Goal: Entertainment & Leisure: Consume media (video, audio)

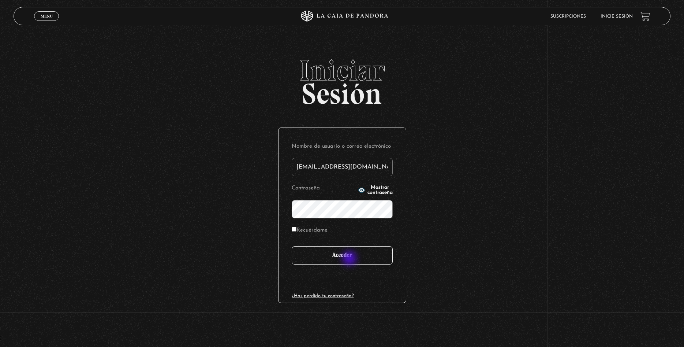
type input "siannymora18@gmail.com"
click at [350, 259] on input "Acceder" at bounding box center [342, 255] width 101 height 18
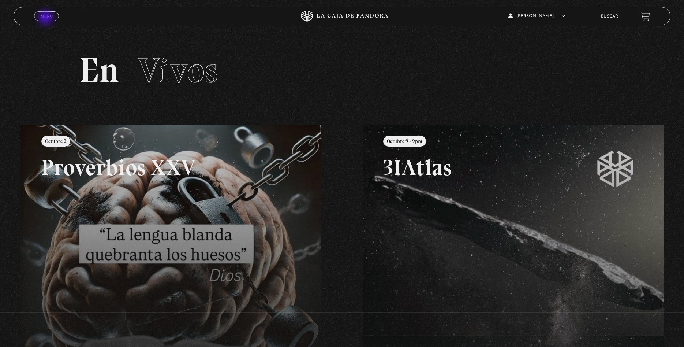
click at [47, 17] on span "Menu" at bounding box center [47, 16] width 12 height 4
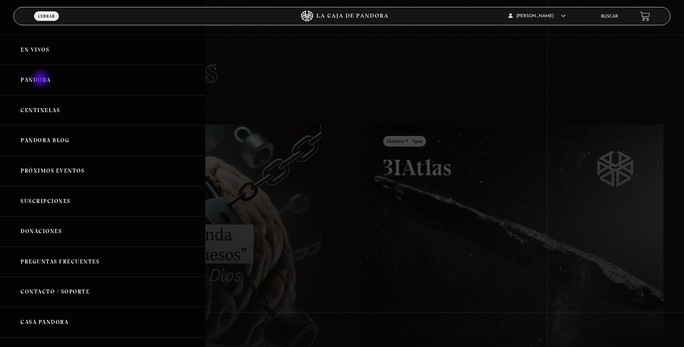
click at [41, 79] on link "Pandora" at bounding box center [102, 80] width 205 height 30
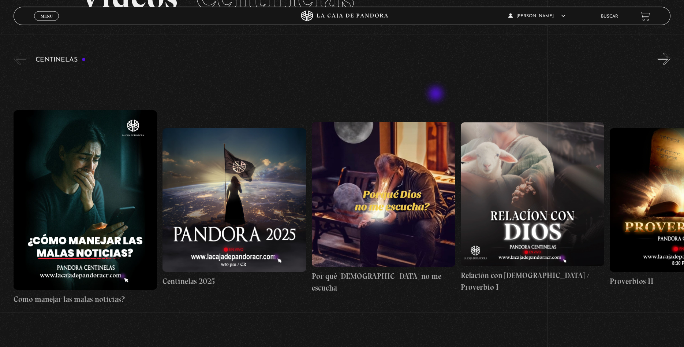
scroll to position [75, 0]
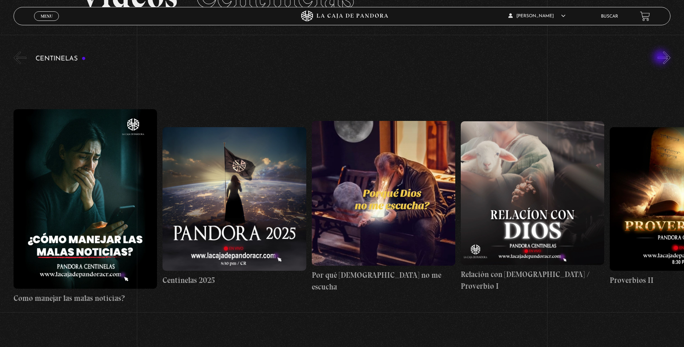
click at [661, 57] on button "»" at bounding box center [664, 57] width 13 height 13
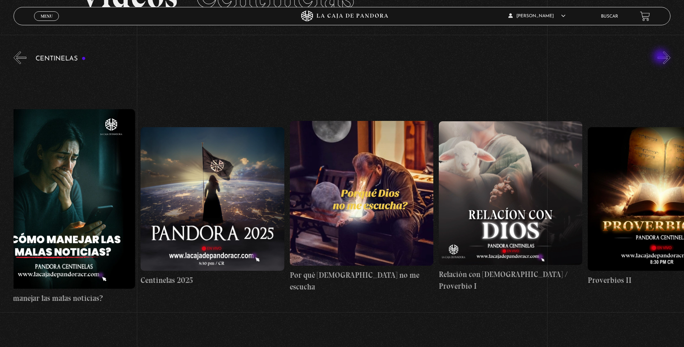
click at [661, 57] on button "»" at bounding box center [664, 57] width 13 height 13
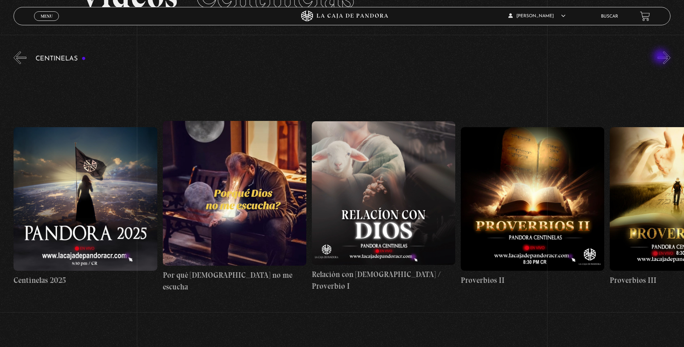
click at [661, 57] on button "»" at bounding box center [664, 57] width 13 height 13
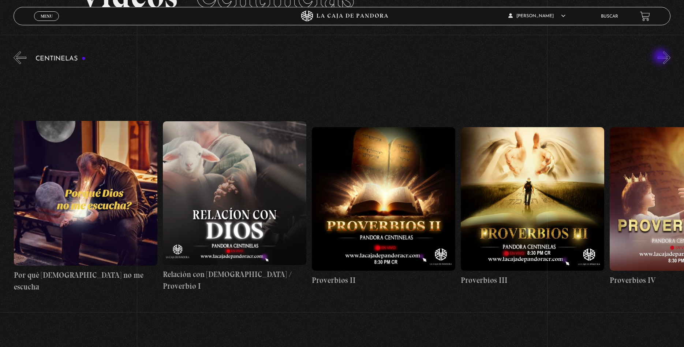
click at [661, 57] on button "»" at bounding box center [664, 57] width 13 height 13
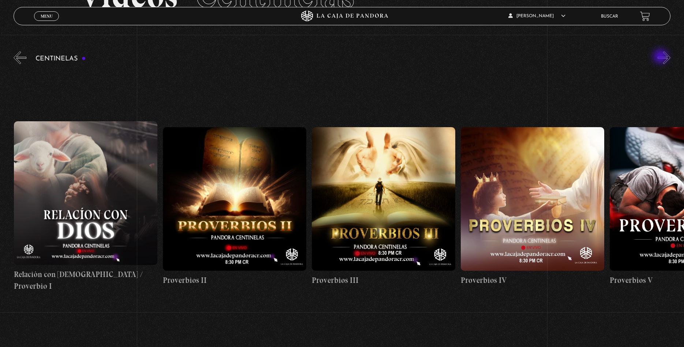
click at [661, 57] on button "»" at bounding box center [664, 57] width 13 height 13
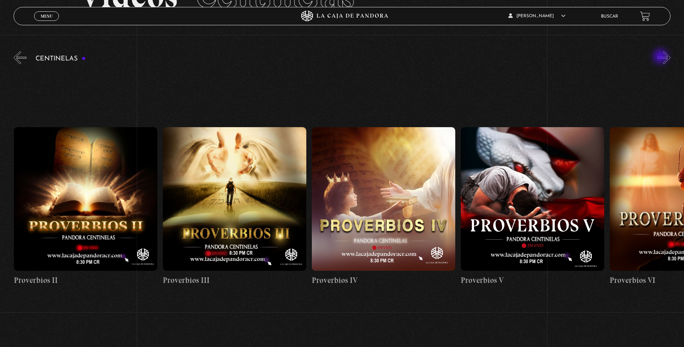
click at [661, 57] on button "»" at bounding box center [664, 57] width 13 height 13
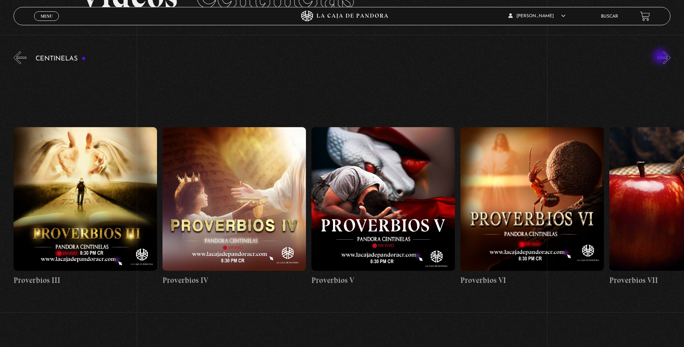
click at [661, 57] on button "»" at bounding box center [664, 57] width 13 height 13
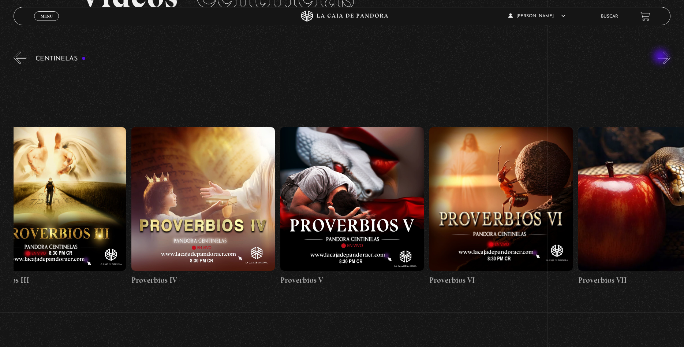
click at [661, 57] on button "»" at bounding box center [664, 57] width 13 height 13
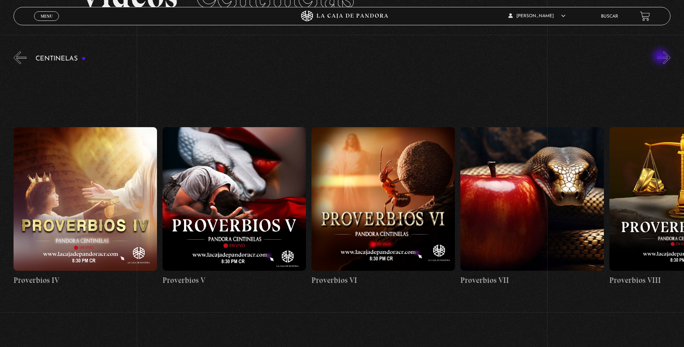
click at [661, 57] on button "»" at bounding box center [664, 57] width 13 height 13
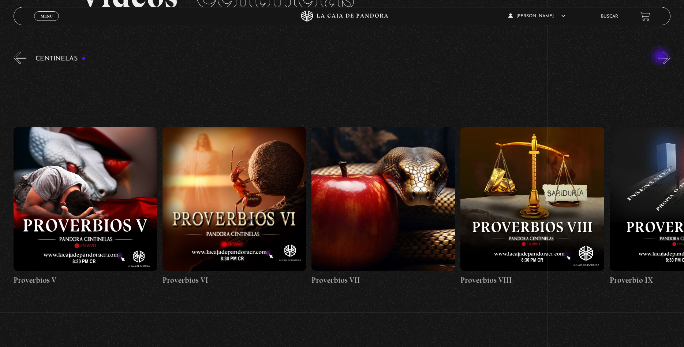
click at [661, 57] on button "»" at bounding box center [664, 57] width 13 height 13
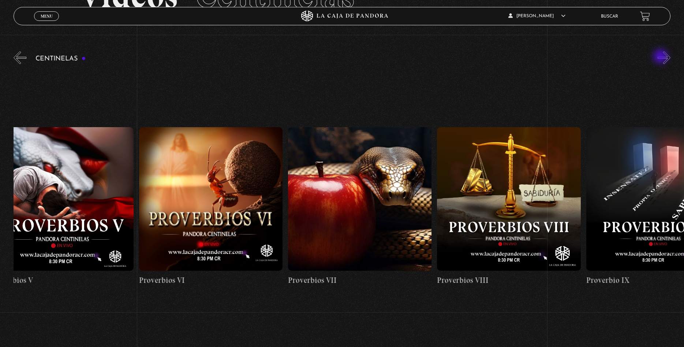
click at [661, 57] on button "»" at bounding box center [664, 57] width 13 height 13
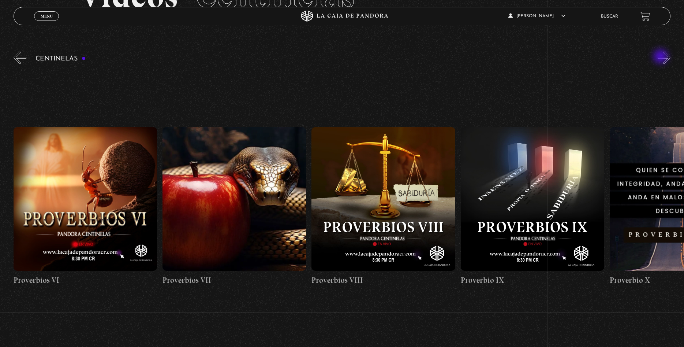
click at [661, 57] on button "»" at bounding box center [664, 57] width 13 height 13
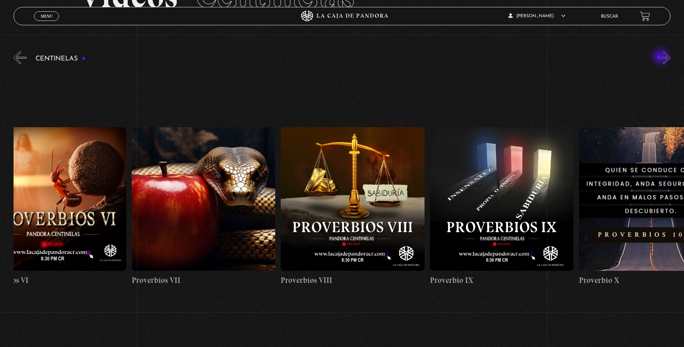
click at [661, 57] on button "»" at bounding box center [664, 57] width 13 height 13
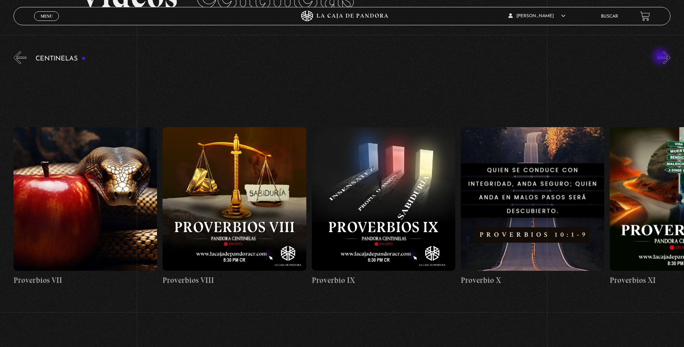
click at [661, 57] on button "»" at bounding box center [664, 57] width 13 height 13
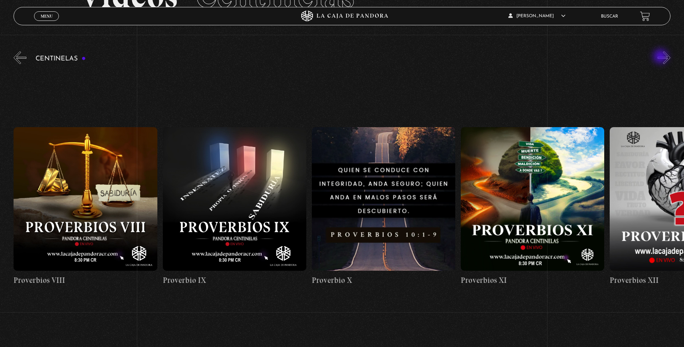
click at [661, 57] on button "»" at bounding box center [664, 57] width 13 height 13
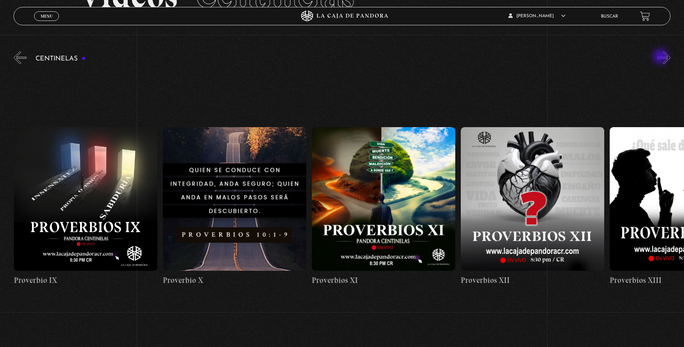
click at [661, 57] on button "»" at bounding box center [664, 57] width 13 height 13
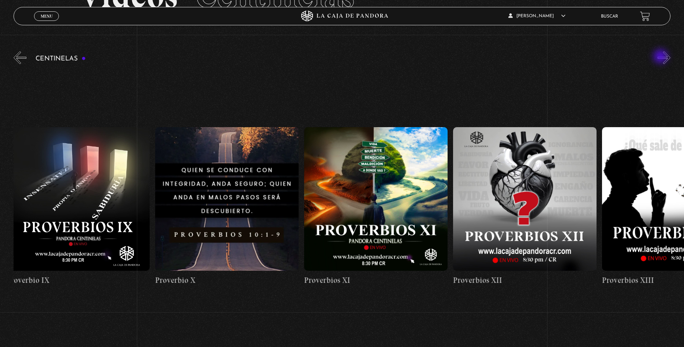
click at [661, 57] on button "»" at bounding box center [664, 57] width 13 height 13
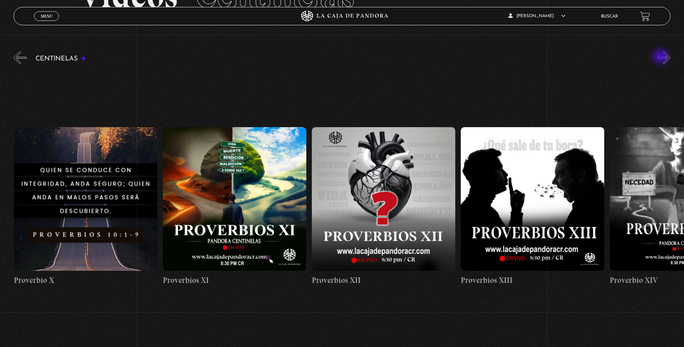
click at [661, 57] on button "»" at bounding box center [664, 57] width 13 height 13
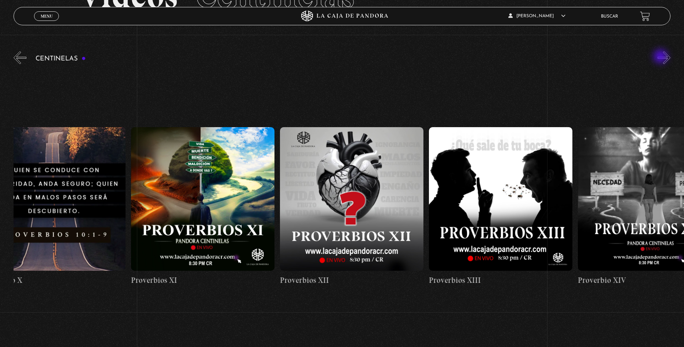
click at [661, 57] on button "»" at bounding box center [664, 57] width 13 height 13
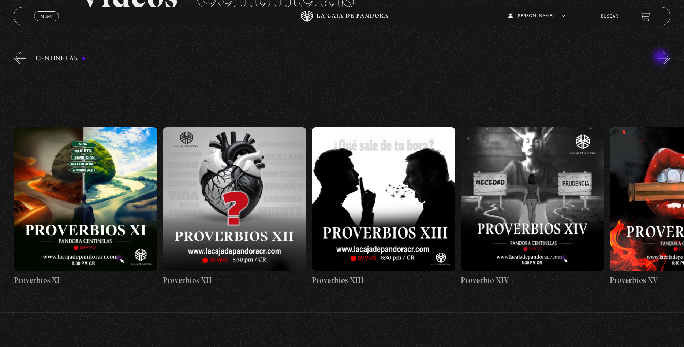
click at [661, 58] on button "»" at bounding box center [664, 57] width 13 height 13
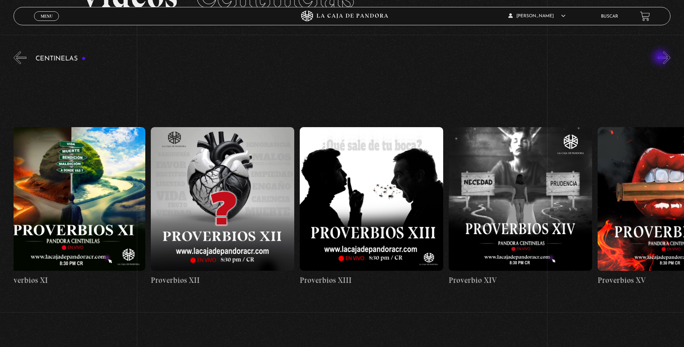
click at [661, 58] on button "»" at bounding box center [664, 57] width 13 height 13
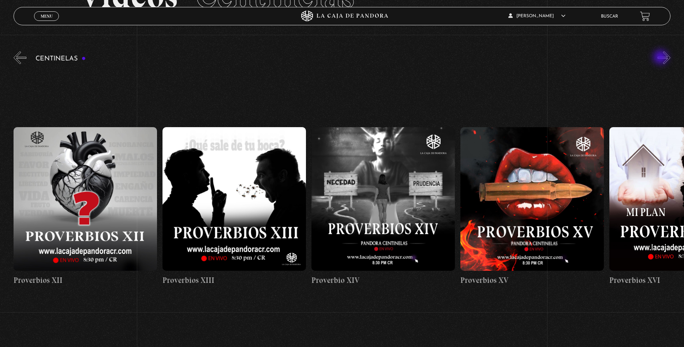
click at [661, 58] on button "»" at bounding box center [664, 57] width 13 height 13
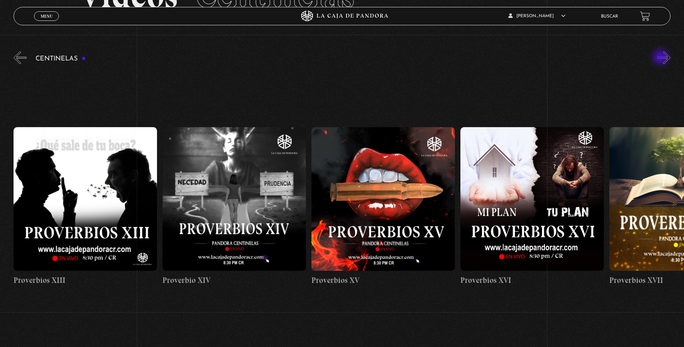
click at [661, 58] on button "»" at bounding box center [664, 57] width 13 height 13
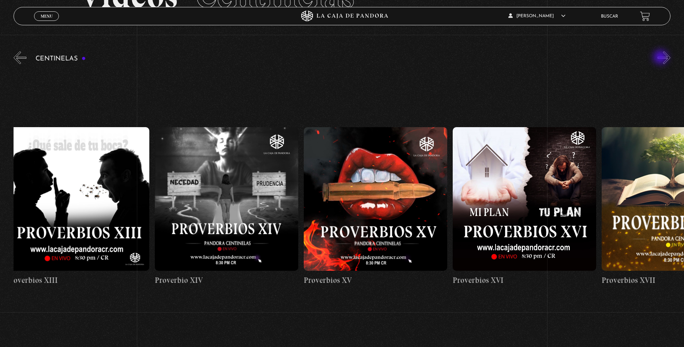
click at [661, 58] on button "»" at bounding box center [664, 57] width 13 height 13
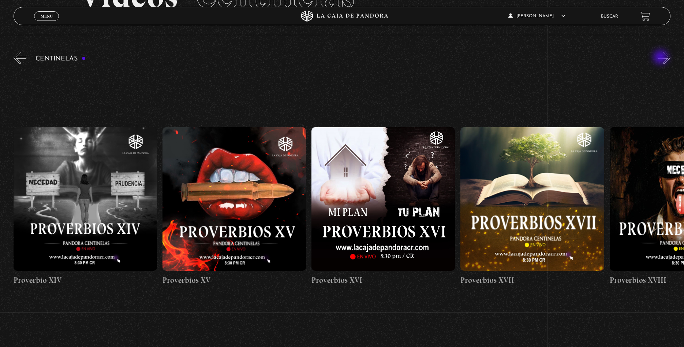
click at [661, 58] on button "»" at bounding box center [664, 57] width 13 height 13
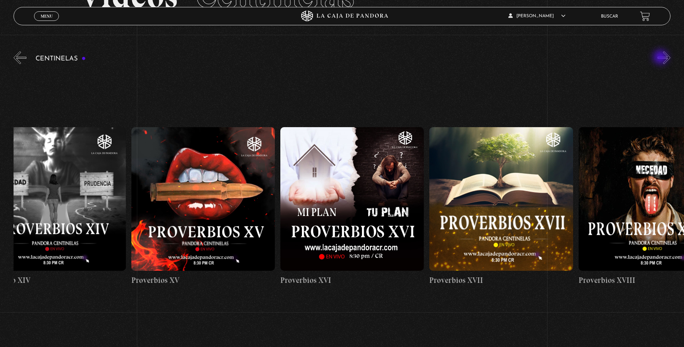
click at [661, 58] on button "»" at bounding box center [664, 57] width 13 height 13
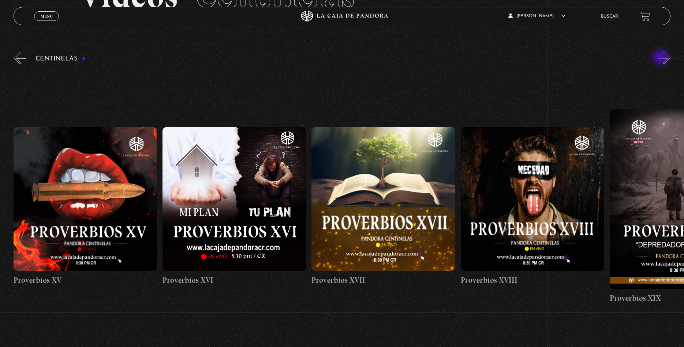
click at [661, 58] on button "»" at bounding box center [664, 57] width 13 height 13
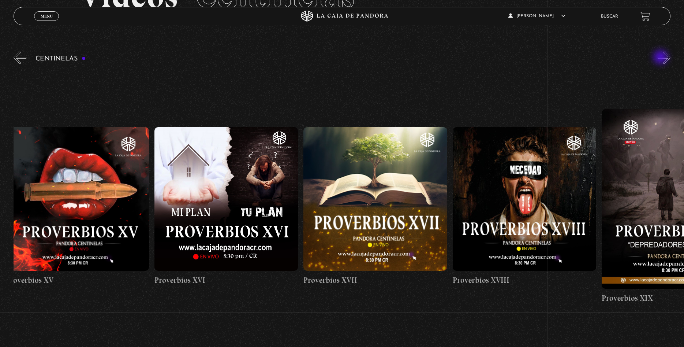
click at [661, 58] on button "»" at bounding box center [664, 57] width 13 height 13
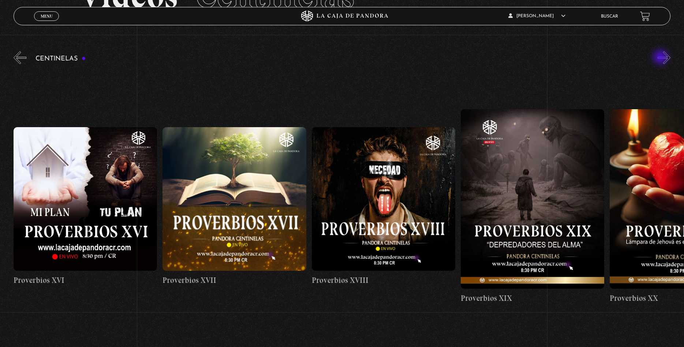
click at [661, 58] on button "»" at bounding box center [664, 57] width 13 height 13
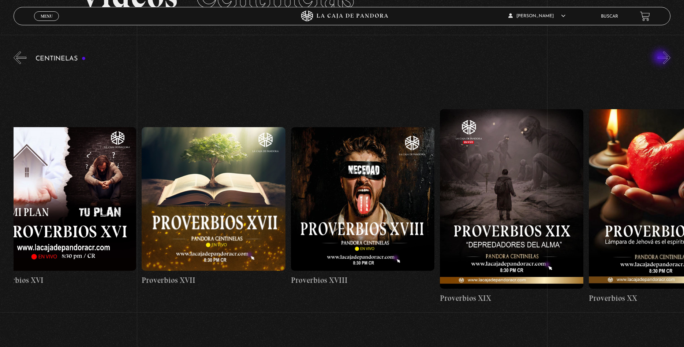
click at [661, 58] on button "»" at bounding box center [664, 57] width 13 height 13
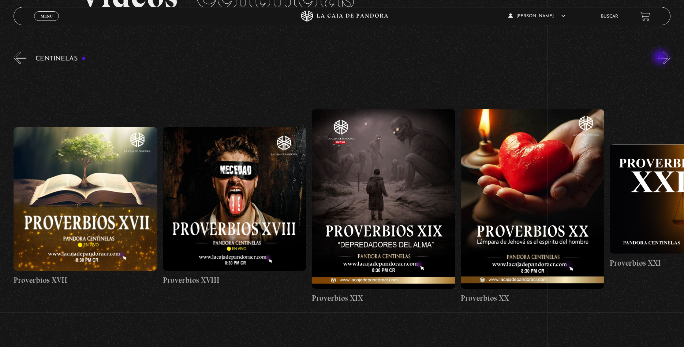
click at [661, 58] on button "»" at bounding box center [664, 57] width 13 height 13
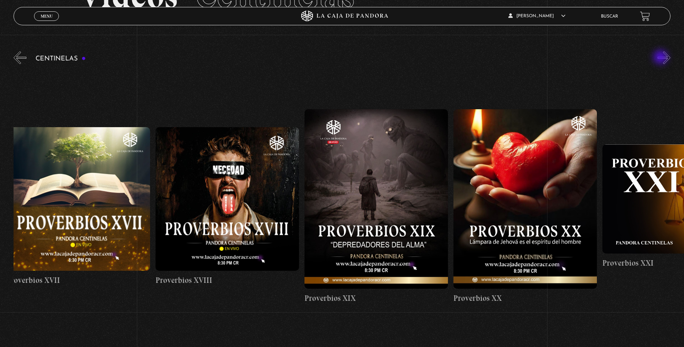
click at [661, 58] on button "»" at bounding box center [664, 57] width 13 height 13
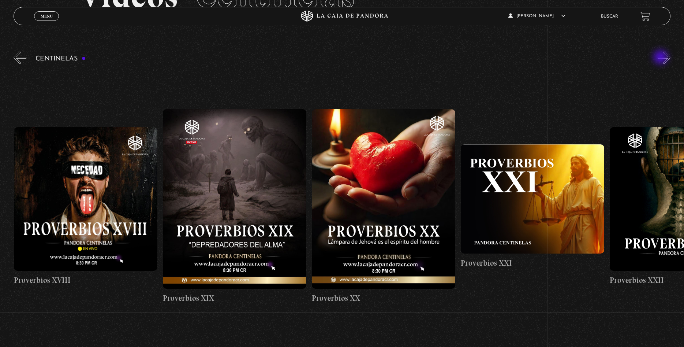
click at [661, 58] on button "»" at bounding box center [664, 57] width 13 height 13
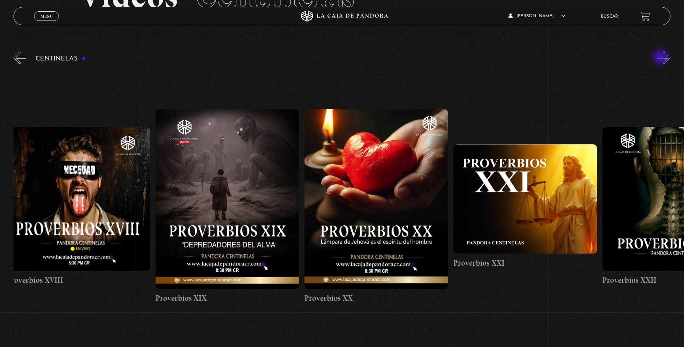
click at [661, 58] on button "»" at bounding box center [664, 57] width 13 height 13
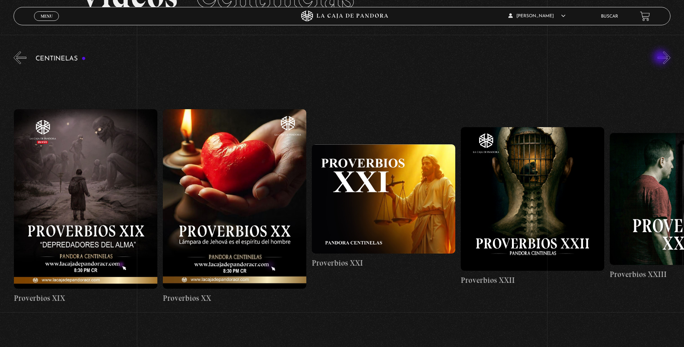
click at [661, 58] on button "»" at bounding box center [664, 57] width 13 height 13
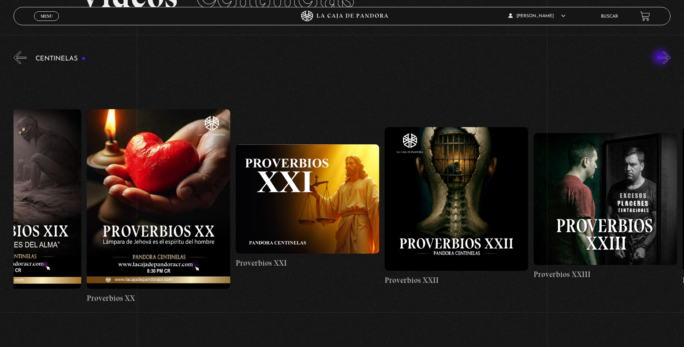
click at [661, 58] on button "»" at bounding box center [664, 57] width 13 height 13
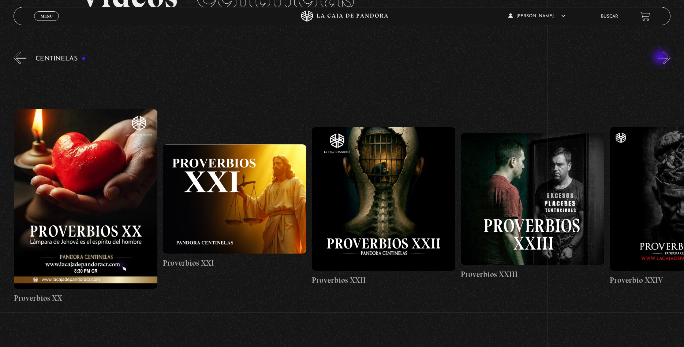
click at [661, 58] on button "»" at bounding box center [664, 57] width 13 height 13
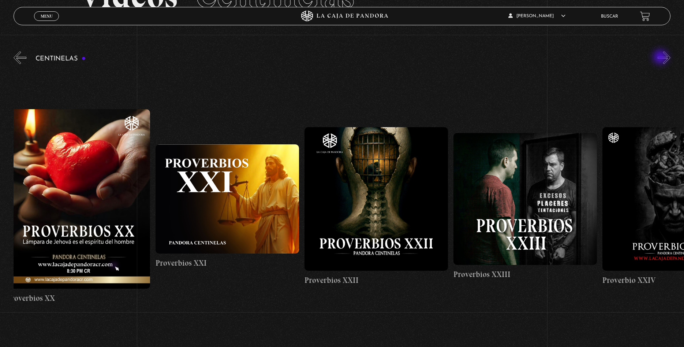
click at [661, 58] on button "»" at bounding box center [664, 57] width 13 height 13
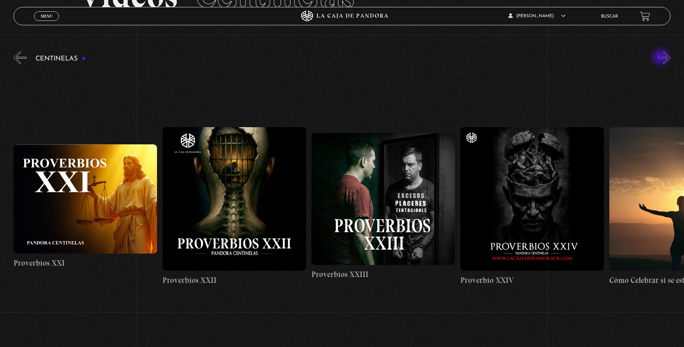
click at [661, 58] on button "»" at bounding box center [664, 57] width 13 height 13
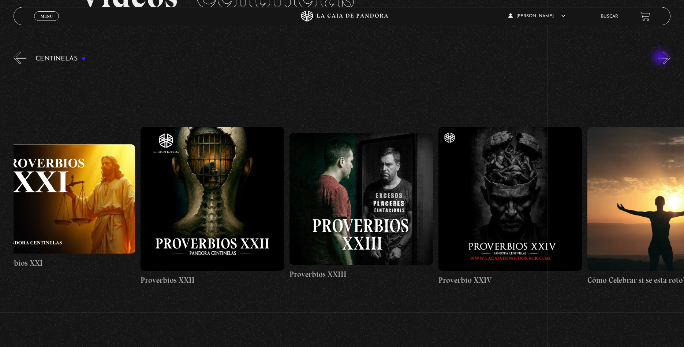
click at [661, 58] on button "»" at bounding box center [664, 57] width 13 height 13
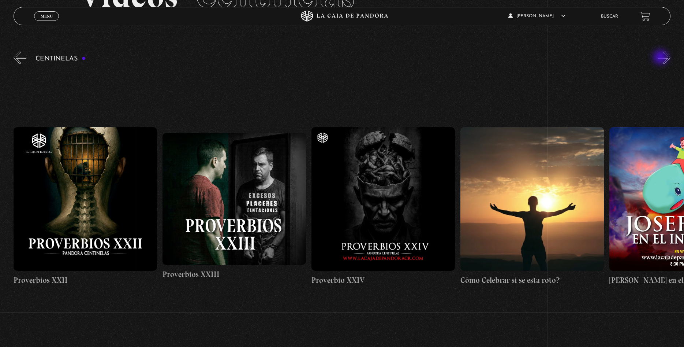
click at [661, 58] on button "»" at bounding box center [664, 57] width 13 height 13
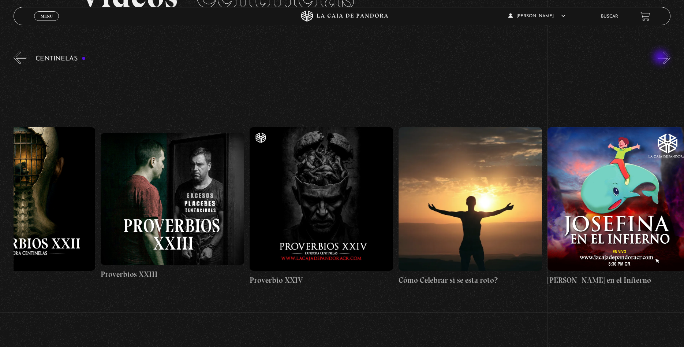
click at [661, 58] on button "»" at bounding box center [664, 57] width 13 height 13
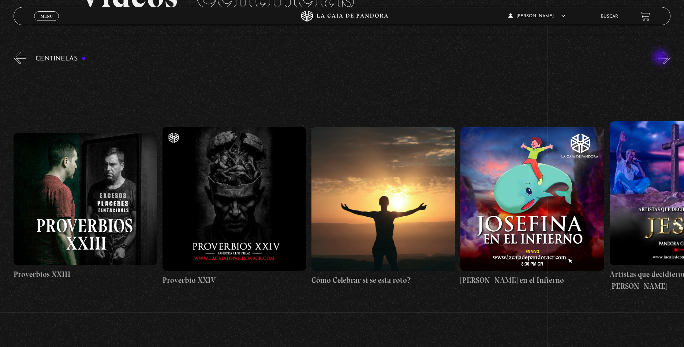
click at [661, 58] on button "»" at bounding box center [664, 57] width 13 height 13
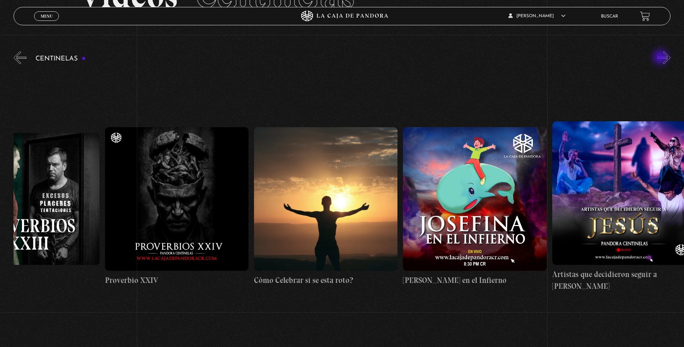
click at [661, 58] on button "»" at bounding box center [664, 57] width 13 height 13
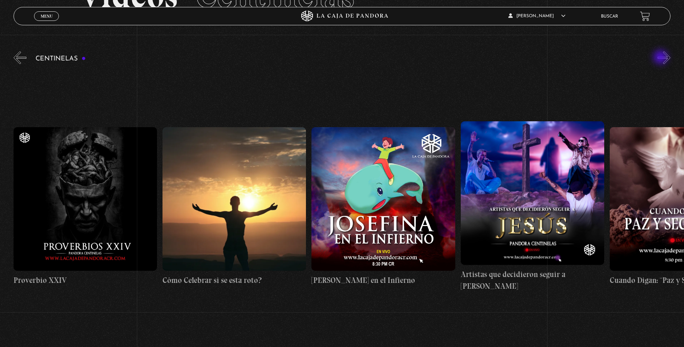
click at [661, 58] on button "»" at bounding box center [664, 57] width 13 height 13
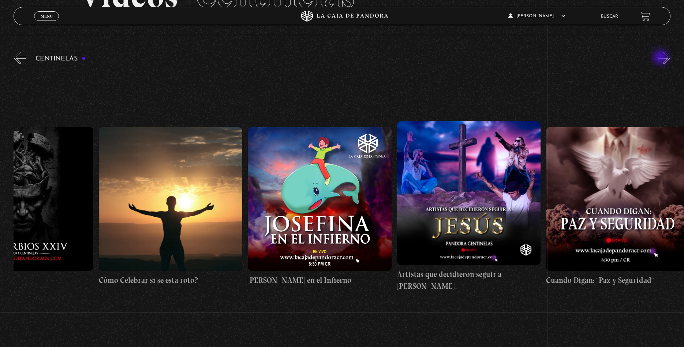
click at [661, 58] on button "»" at bounding box center [664, 57] width 13 height 13
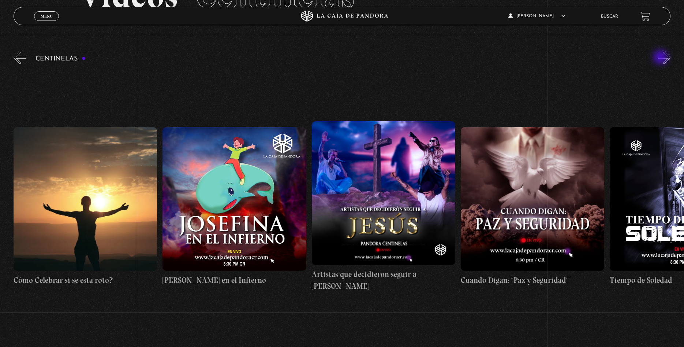
click at [661, 58] on button "»" at bounding box center [664, 57] width 13 height 13
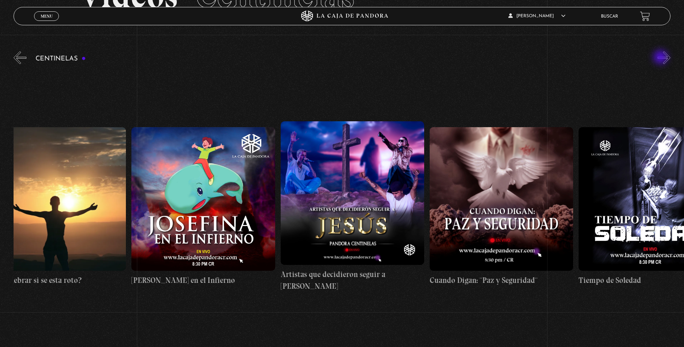
click at [661, 58] on button "»" at bounding box center [664, 57] width 13 height 13
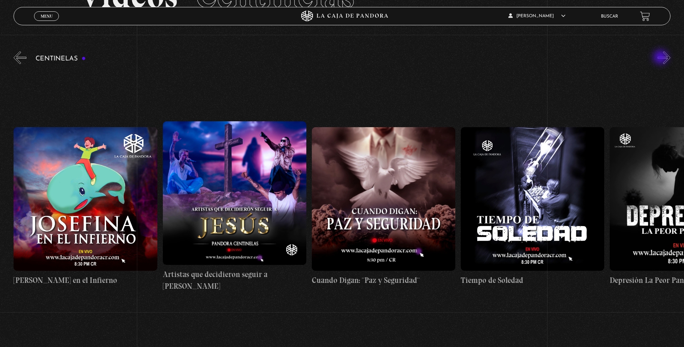
click at [661, 58] on button "»" at bounding box center [664, 57] width 13 height 13
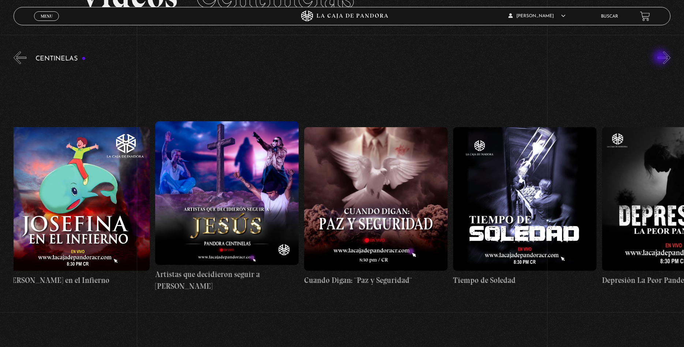
click at [661, 58] on button "»" at bounding box center [664, 57] width 13 height 13
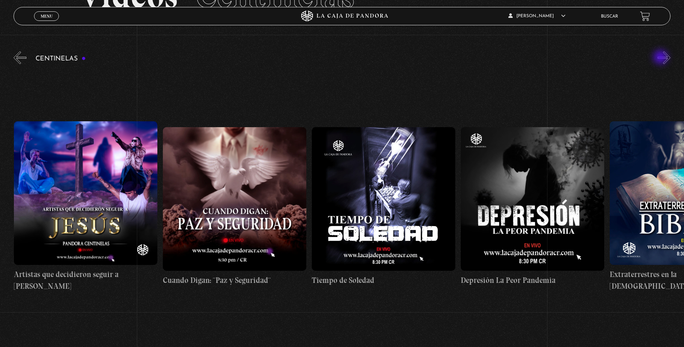
click at [661, 58] on button "»" at bounding box center [664, 57] width 13 height 13
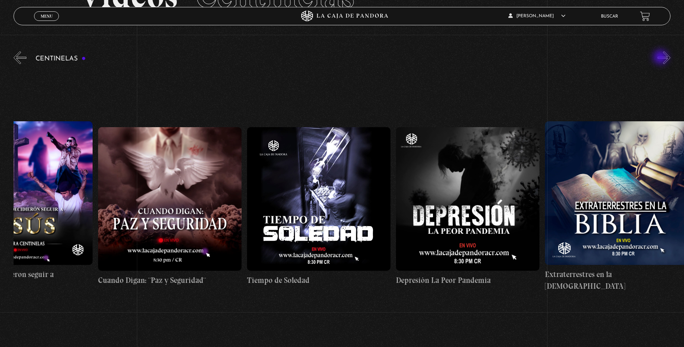
click at [661, 58] on button "»" at bounding box center [664, 57] width 13 height 13
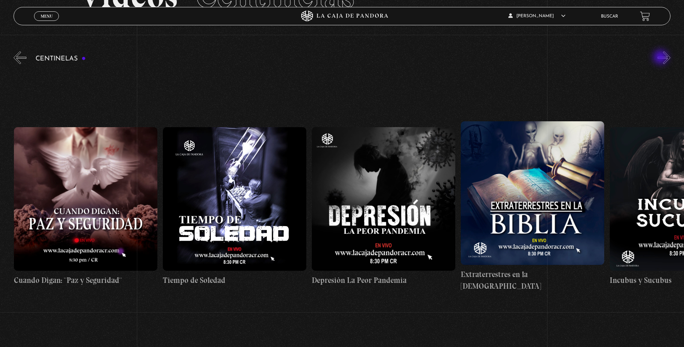
click at [661, 58] on button "»" at bounding box center [664, 57] width 13 height 13
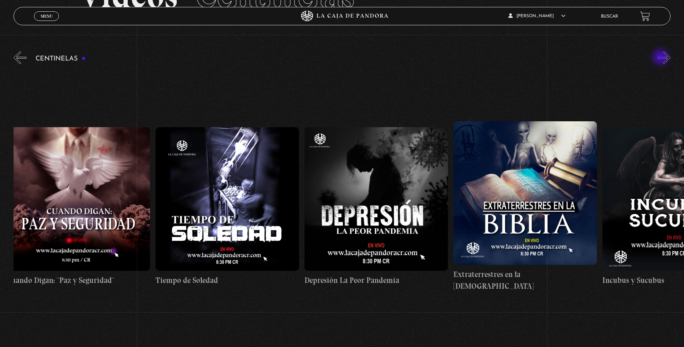
click at [661, 58] on button "»" at bounding box center [664, 57] width 13 height 13
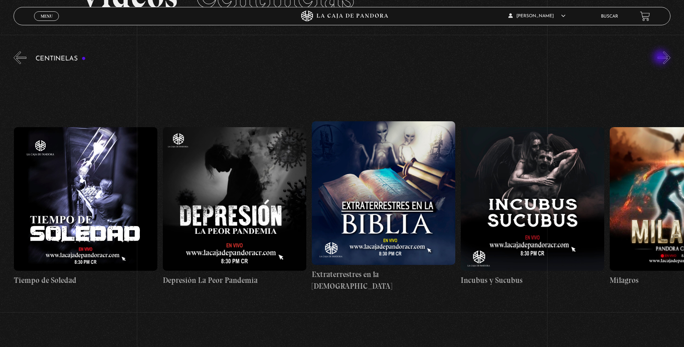
click at [661, 58] on button "»" at bounding box center [664, 57] width 13 height 13
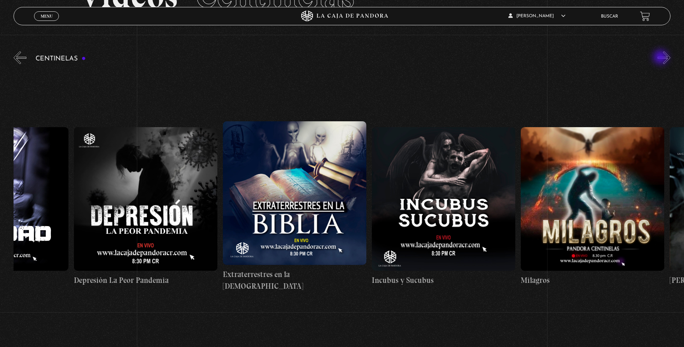
click at [661, 58] on button "»" at bounding box center [664, 57] width 13 height 13
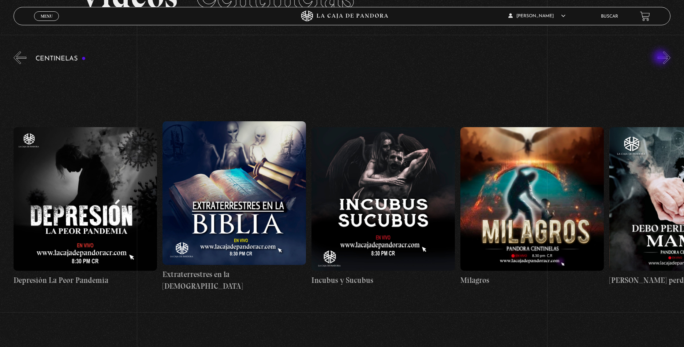
click at [661, 58] on button "»" at bounding box center [664, 57] width 13 height 13
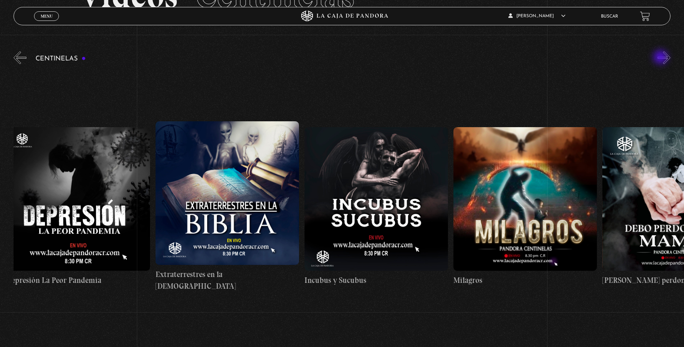
click at [661, 58] on button "»" at bounding box center [664, 57] width 13 height 13
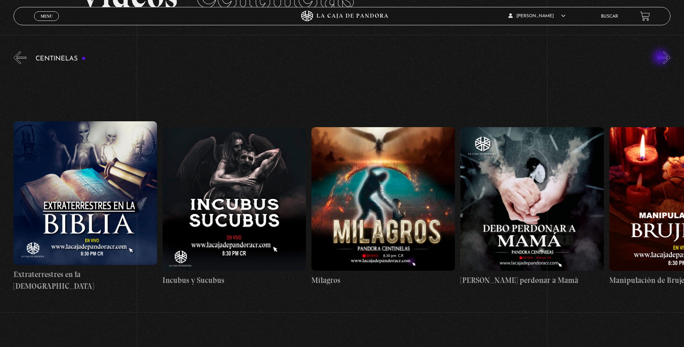
click at [661, 58] on button "»" at bounding box center [664, 57] width 13 height 13
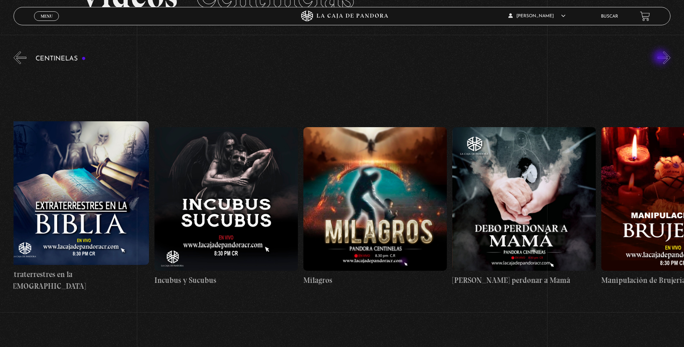
click at [661, 58] on button "»" at bounding box center [664, 57] width 13 height 13
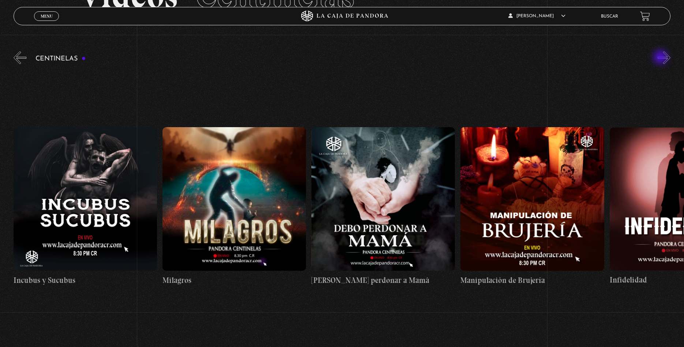
click at [661, 58] on button "»" at bounding box center [664, 57] width 13 height 13
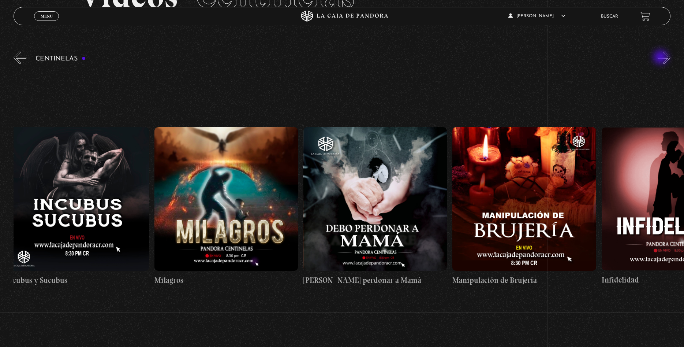
click at [661, 58] on button "»" at bounding box center [664, 57] width 13 height 13
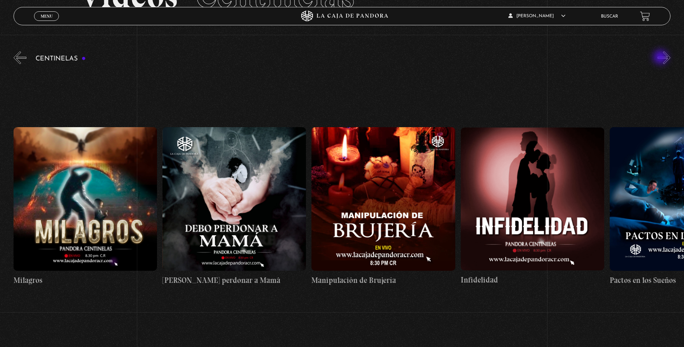
click at [661, 58] on button "»" at bounding box center [664, 57] width 13 height 13
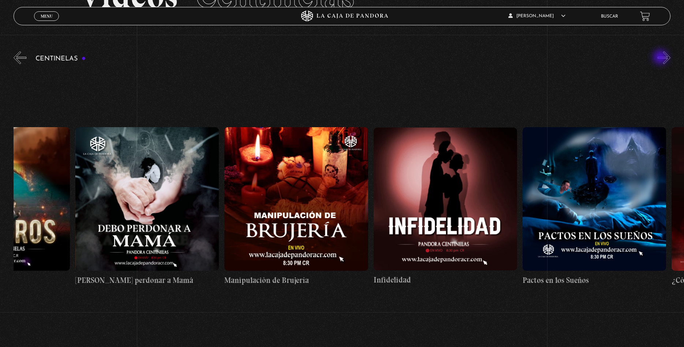
click at [661, 58] on button "»" at bounding box center [664, 57] width 13 height 13
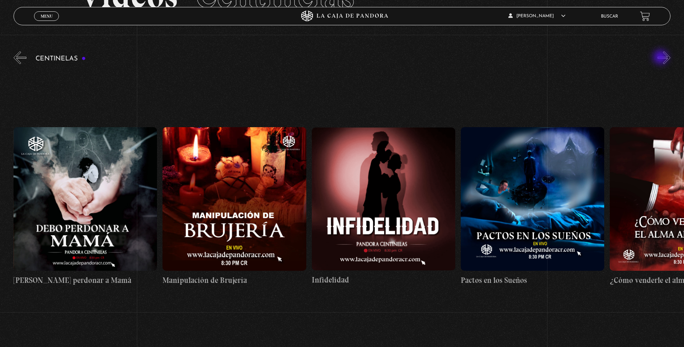
click at [661, 58] on button "»" at bounding box center [664, 57] width 13 height 13
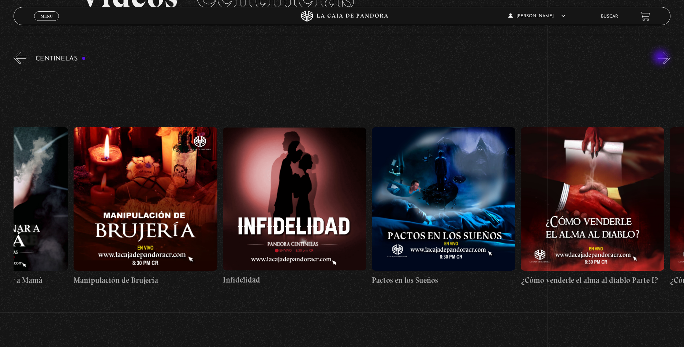
click at [661, 58] on button "»" at bounding box center [664, 57] width 13 height 13
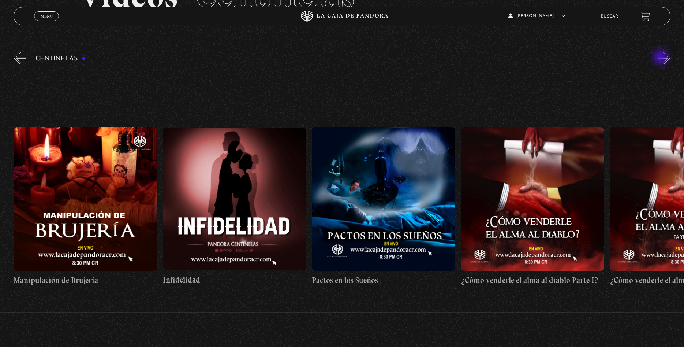
click at [661, 58] on button "»" at bounding box center [664, 57] width 13 height 13
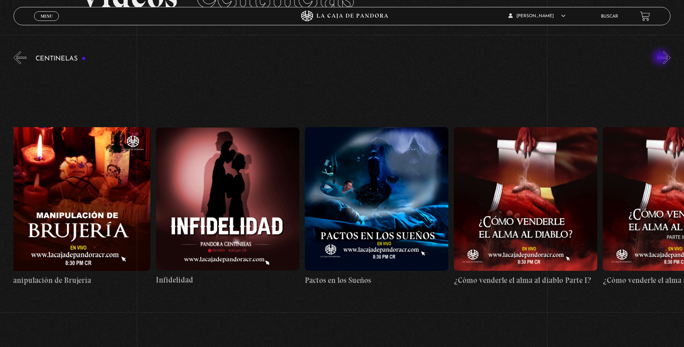
click at [661, 58] on button "»" at bounding box center [664, 57] width 13 height 13
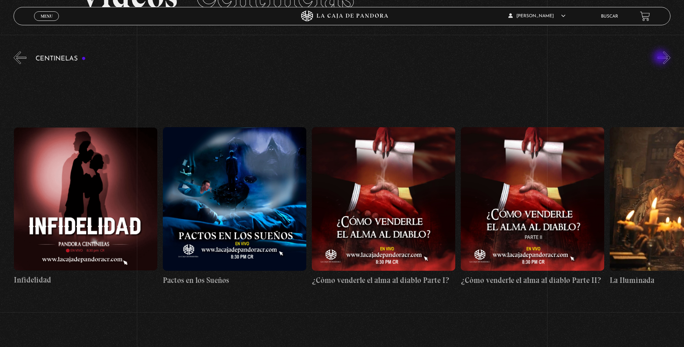
click at [661, 58] on button "»" at bounding box center [664, 57] width 13 height 13
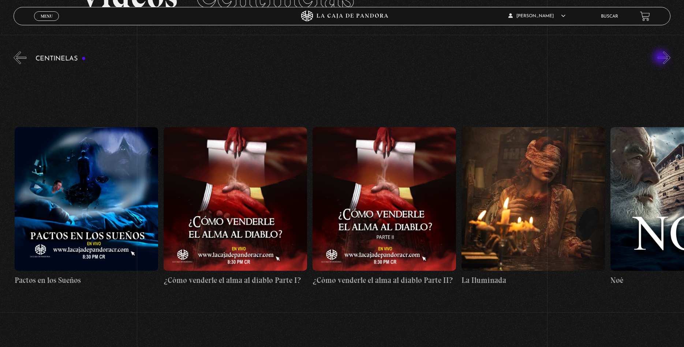
click at [661, 58] on button "»" at bounding box center [664, 57] width 13 height 13
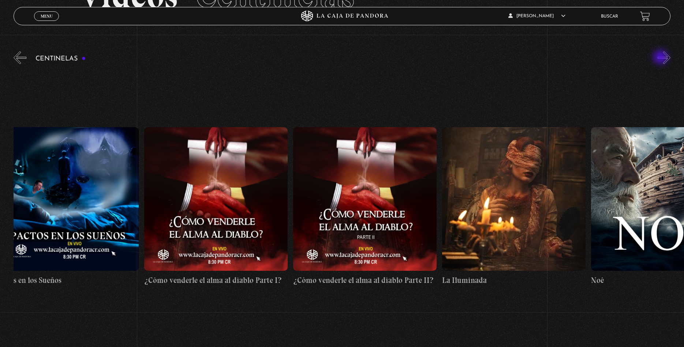
click at [661, 58] on button "»" at bounding box center [664, 57] width 13 height 13
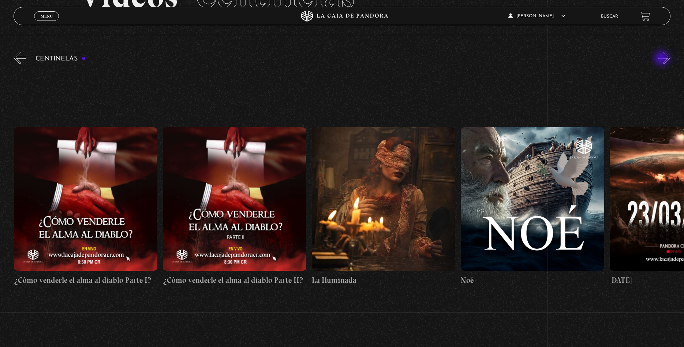
click at [662, 59] on button "»" at bounding box center [664, 57] width 13 height 13
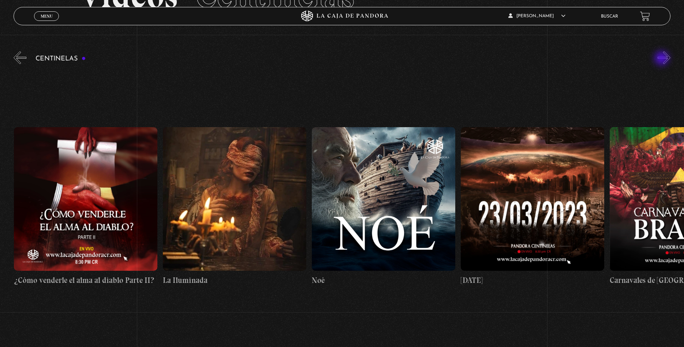
click at [662, 59] on button "»" at bounding box center [664, 57] width 13 height 13
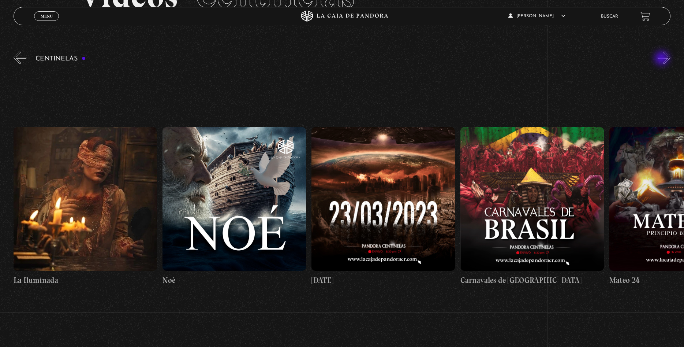
click at [662, 59] on button "»" at bounding box center [664, 57] width 13 height 13
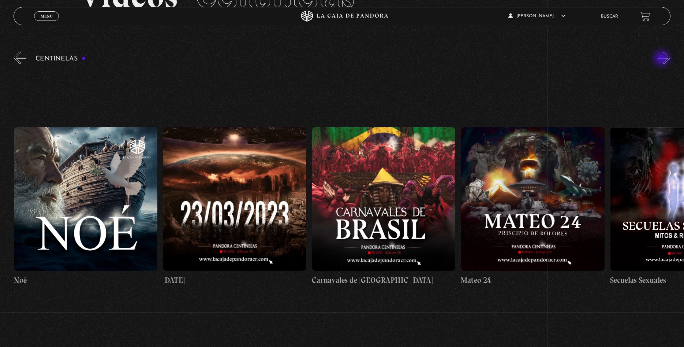
scroll to position [0, 6407]
click at [662, 59] on button "»" at bounding box center [664, 57] width 13 height 13
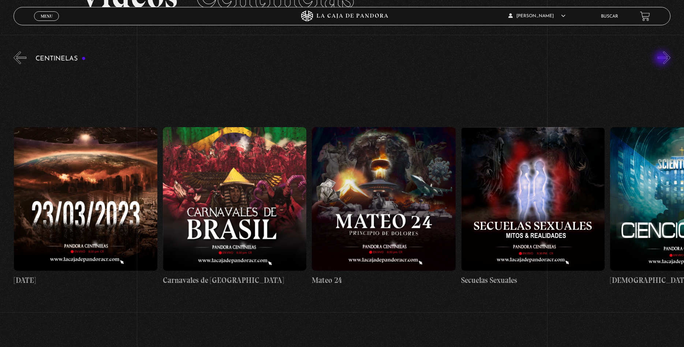
click at [662, 59] on button "»" at bounding box center [664, 57] width 13 height 13
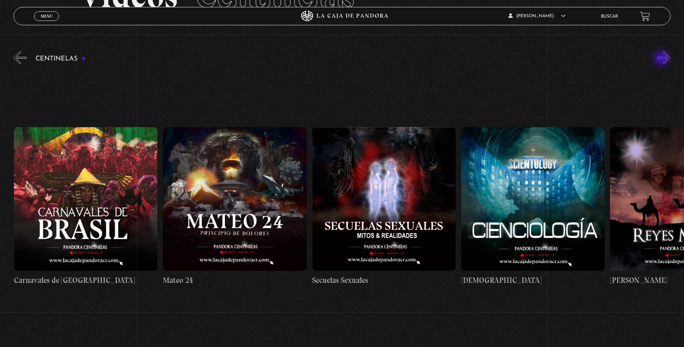
click at [662, 59] on button "»" at bounding box center [664, 57] width 13 height 13
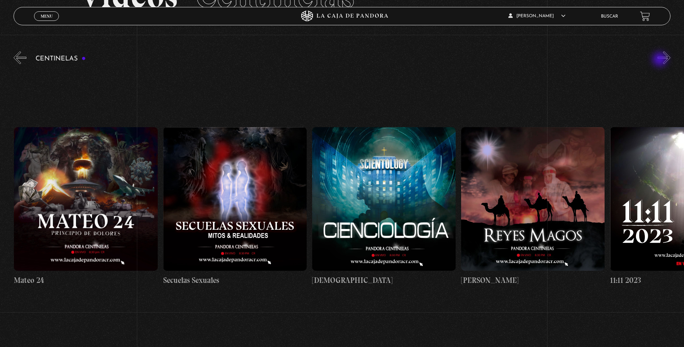
scroll to position [0, 6854]
click at [661, 60] on button "»" at bounding box center [664, 57] width 13 height 13
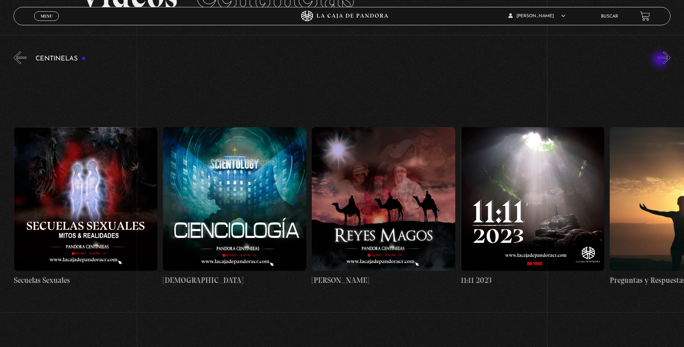
click at [661, 60] on button "»" at bounding box center [664, 57] width 13 height 13
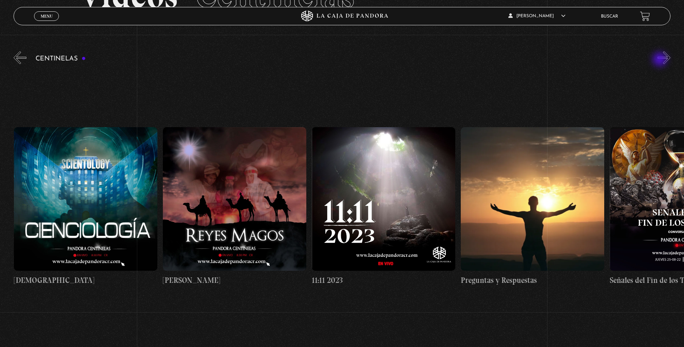
click at [661, 60] on button "»" at bounding box center [664, 57] width 13 height 13
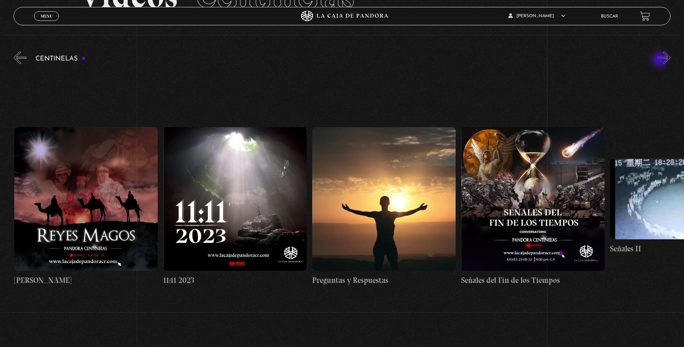
scroll to position [0, 7301]
click at [670, 53] on button "»" at bounding box center [664, 57] width 13 height 13
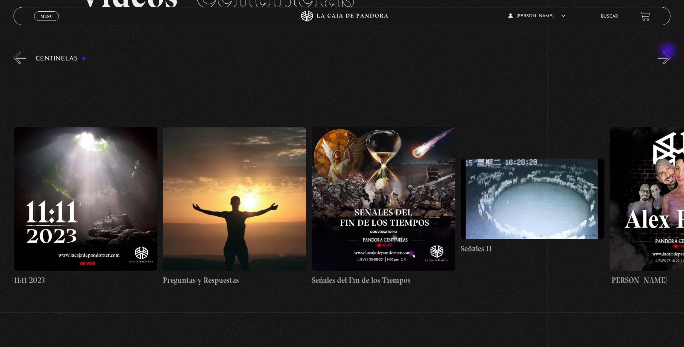
click at [668, 52] on button "»" at bounding box center [664, 57] width 13 height 13
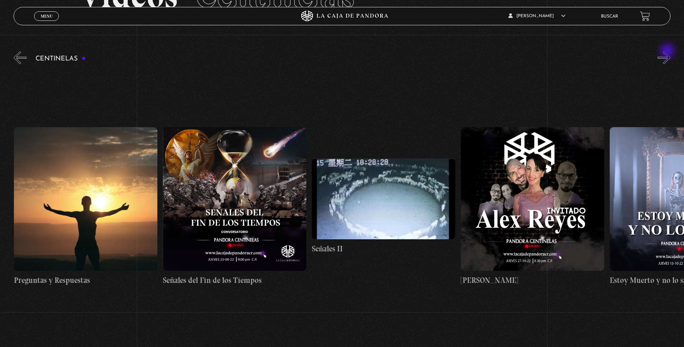
scroll to position [0, 7599]
click at [665, 57] on button "»" at bounding box center [664, 57] width 13 height 13
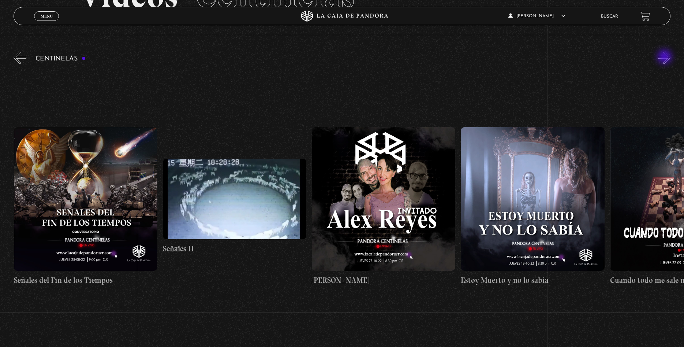
scroll to position [0, 7748]
click at [665, 57] on button "»" at bounding box center [664, 57] width 13 height 13
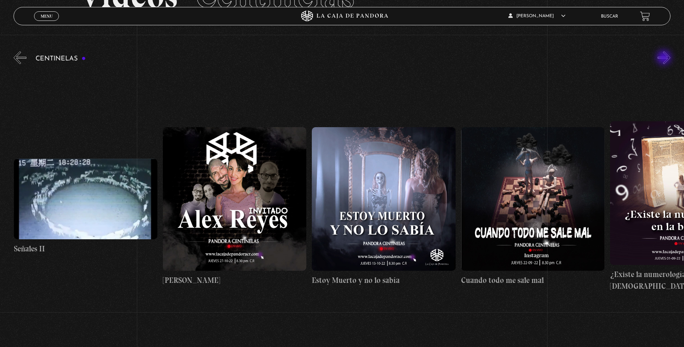
scroll to position [0, 7897]
click at [666, 53] on button "»" at bounding box center [664, 57] width 13 height 13
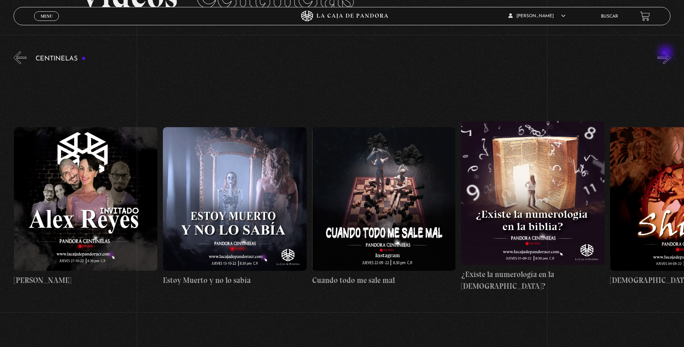
scroll to position [0, 8046]
click at [665, 58] on button "»" at bounding box center [664, 57] width 13 height 13
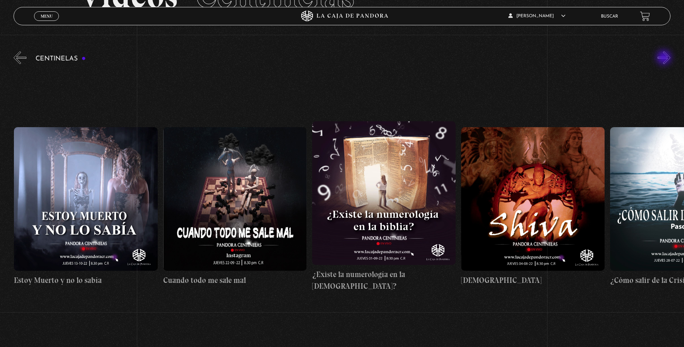
scroll to position [0, 8195]
click at [665, 58] on button "»" at bounding box center [664, 57] width 13 height 13
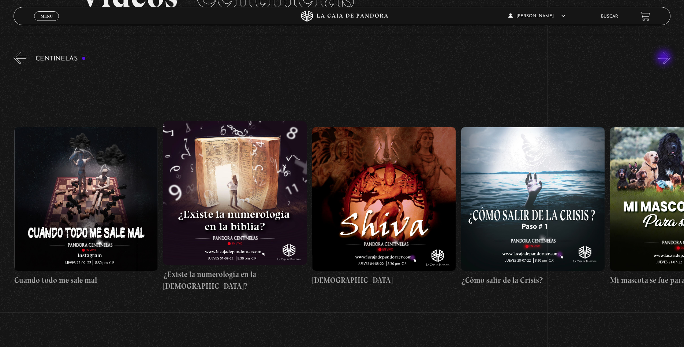
scroll to position [0, 8344]
click at [665, 58] on button "»" at bounding box center [664, 57] width 13 height 13
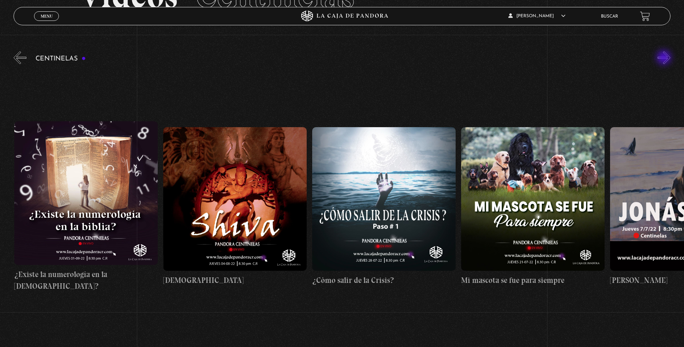
click at [665, 58] on button "»" at bounding box center [664, 57] width 13 height 13
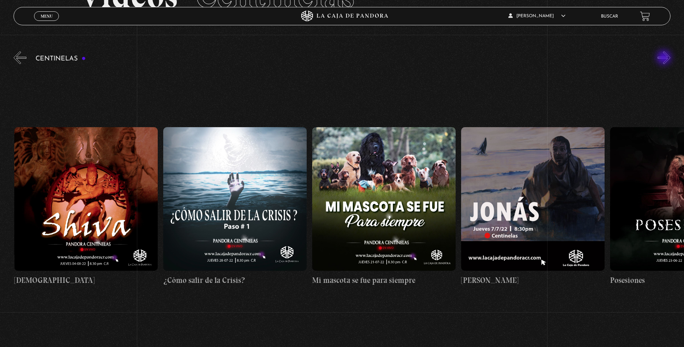
click at [665, 58] on button "»" at bounding box center [664, 57] width 13 height 13
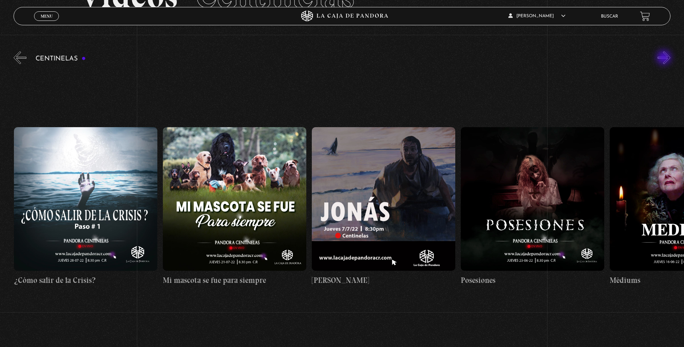
click at [665, 58] on button "»" at bounding box center [664, 57] width 13 height 13
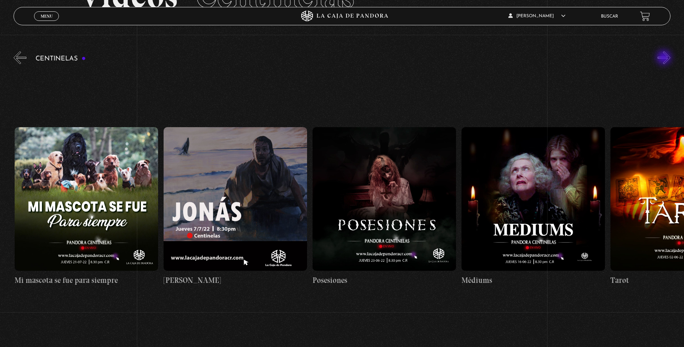
click at [665, 58] on button "»" at bounding box center [664, 57] width 13 height 13
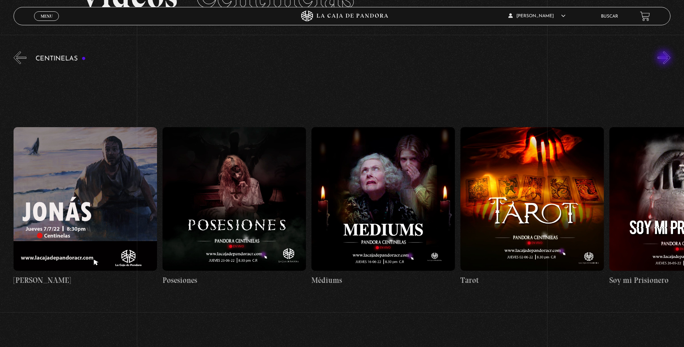
click at [665, 58] on button "»" at bounding box center [664, 57] width 13 height 13
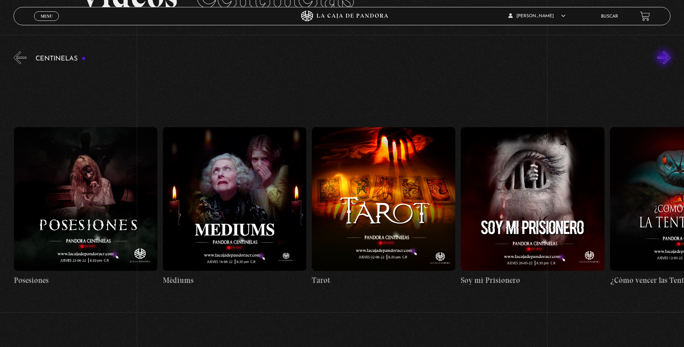
scroll to position [0, 9238]
click at [665, 58] on button "»" at bounding box center [664, 57] width 13 height 13
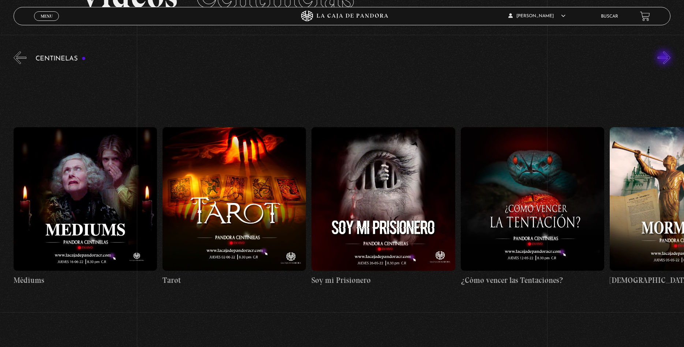
click at [665, 58] on button "»" at bounding box center [664, 57] width 13 height 13
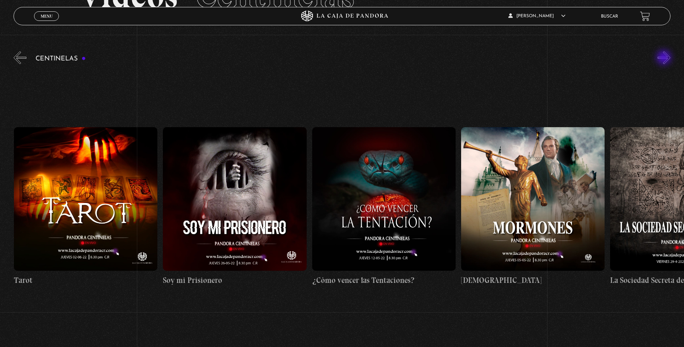
scroll to position [0, 9536]
click at [665, 58] on button "»" at bounding box center [664, 57] width 13 height 13
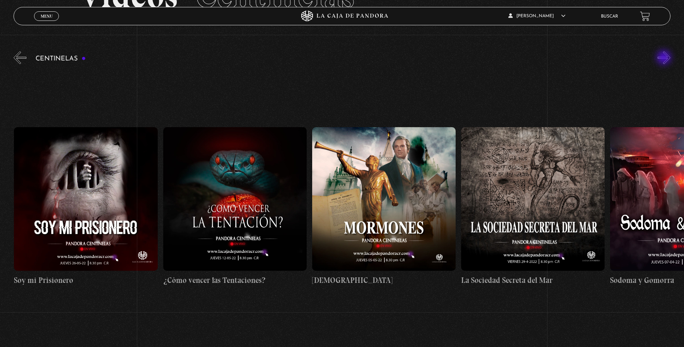
scroll to position [0, 9685]
click at [665, 56] on button "»" at bounding box center [664, 57] width 13 height 13
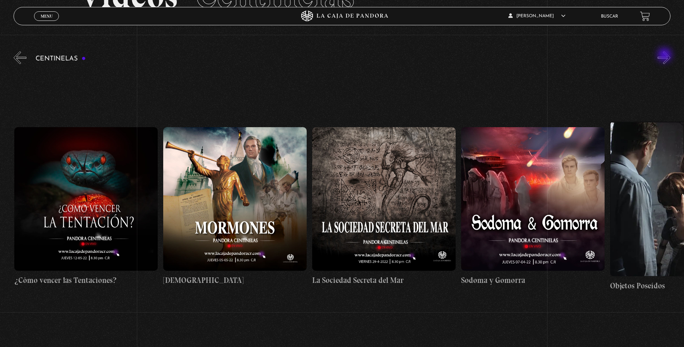
scroll to position [0, 9834]
click at [665, 56] on button "»" at bounding box center [664, 57] width 13 height 13
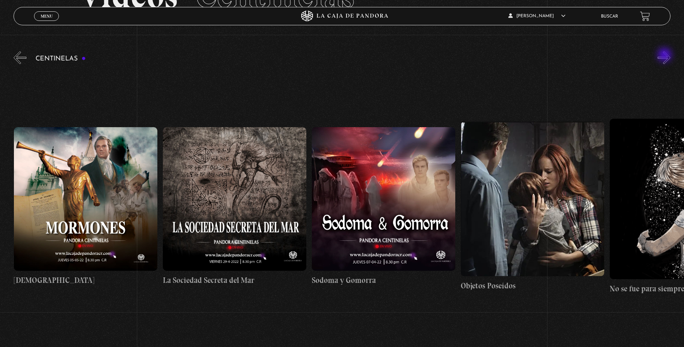
click at [665, 56] on button "»" at bounding box center [664, 57] width 13 height 13
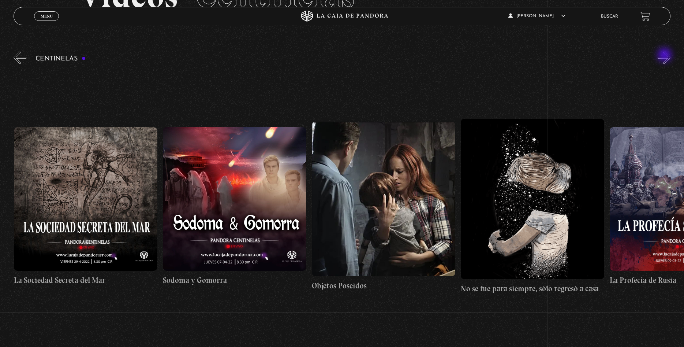
click at [665, 56] on button "»" at bounding box center [664, 57] width 13 height 13
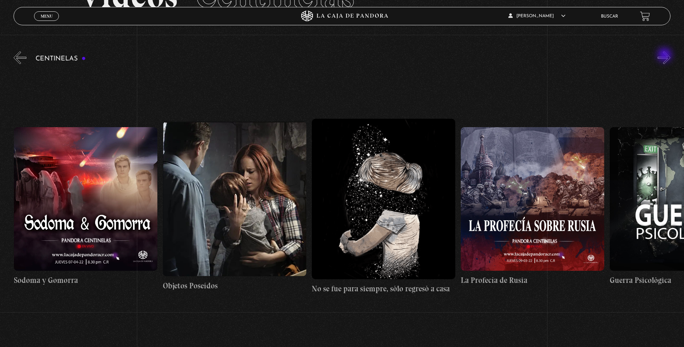
scroll to position [0, 10281]
click at [666, 55] on button "»" at bounding box center [664, 57] width 13 height 13
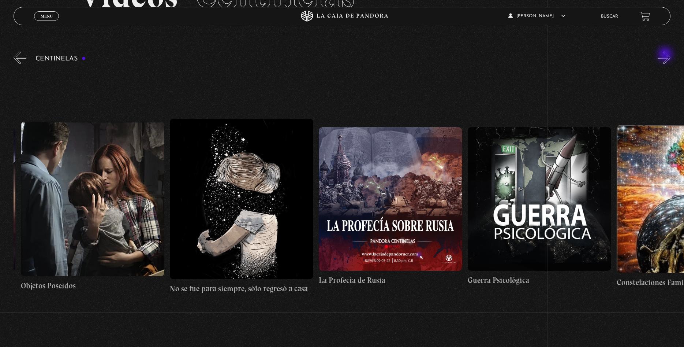
click at [666, 55] on button "»" at bounding box center [664, 57] width 13 height 13
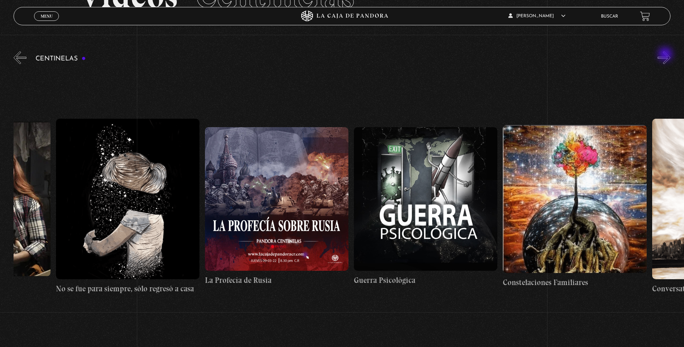
click at [666, 55] on button "»" at bounding box center [664, 57] width 13 height 13
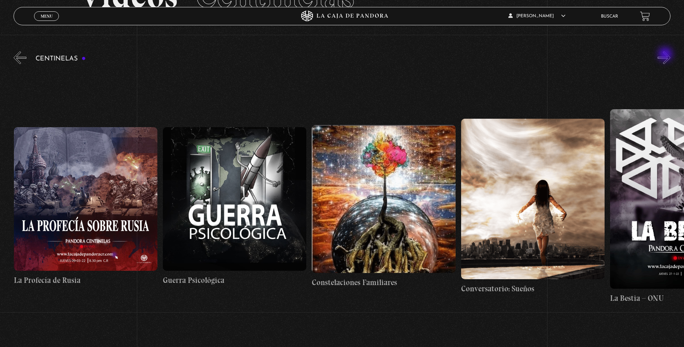
scroll to position [0, 10728]
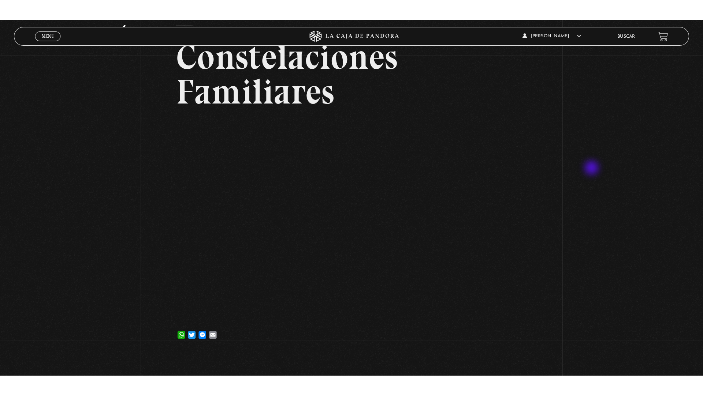
scroll to position [75, 0]
